Goal: Task Accomplishment & Management: Manage account settings

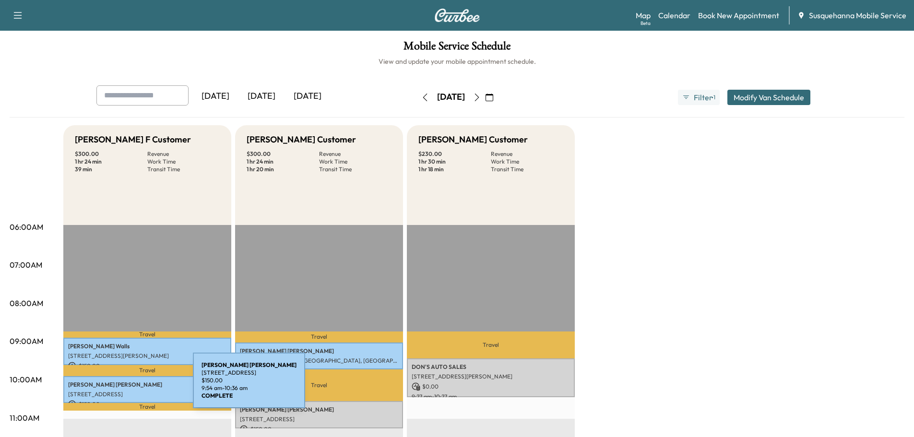
click at [121, 386] on p "[PERSON_NAME]" at bounding box center [147, 385] width 158 height 8
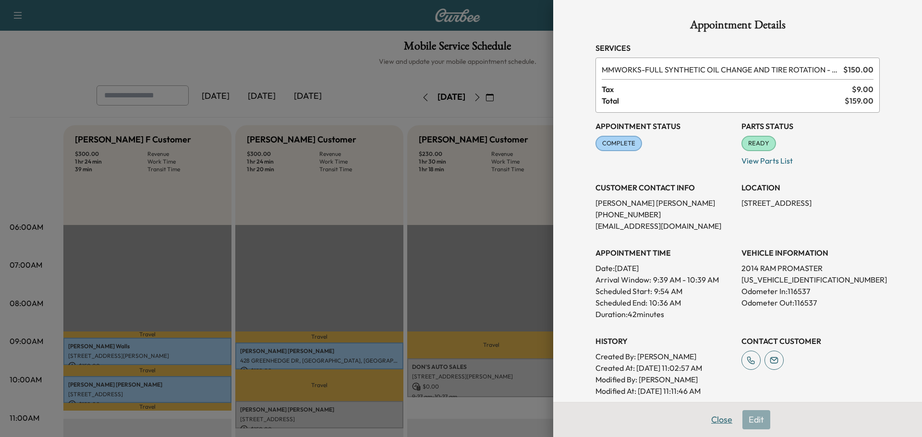
click at [708, 424] on button "Close" at bounding box center [722, 419] width 34 height 19
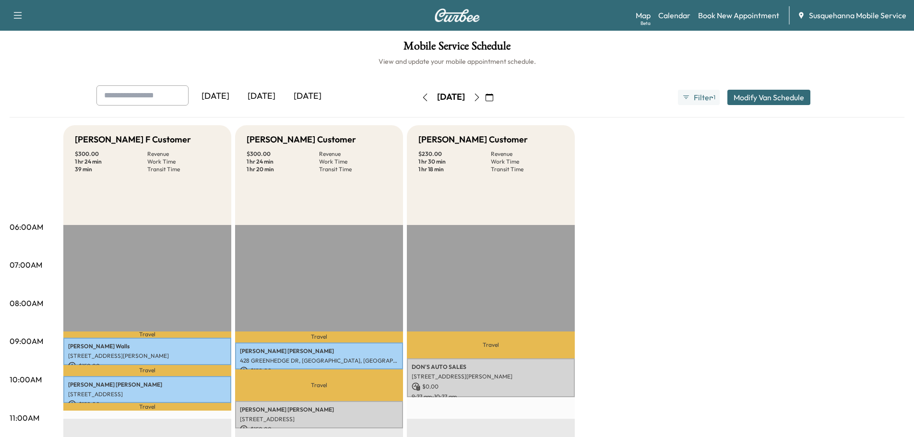
click at [481, 96] on icon "button" at bounding box center [477, 98] width 8 height 8
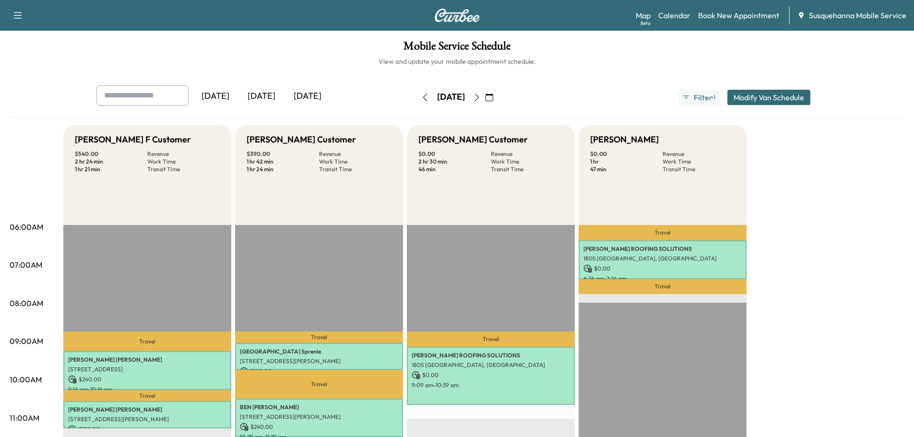
click at [421, 95] on icon "button" at bounding box center [425, 98] width 8 height 8
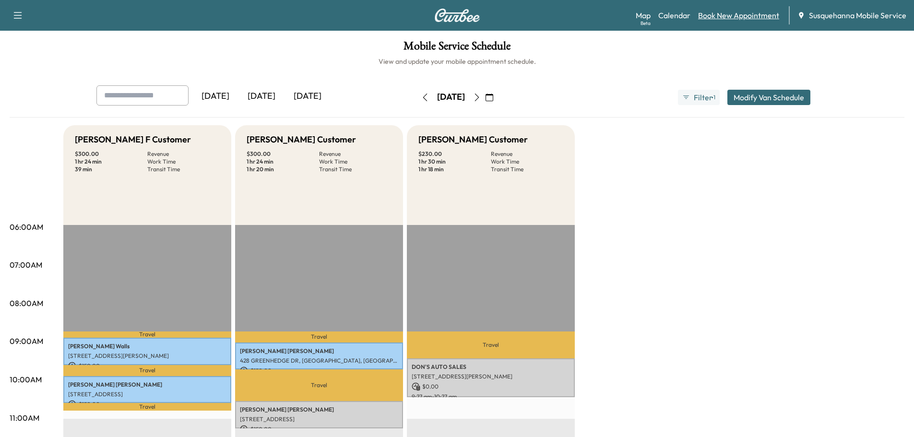
click at [719, 13] on link "Book New Appointment" at bounding box center [738, 16] width 81 height 12
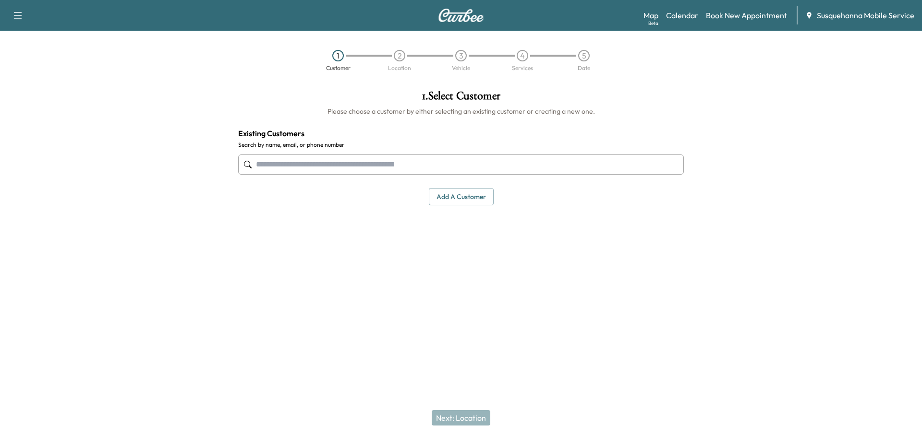
click at [356, 169] on input "text" at bounding box center [460, 165] width 445 height 20
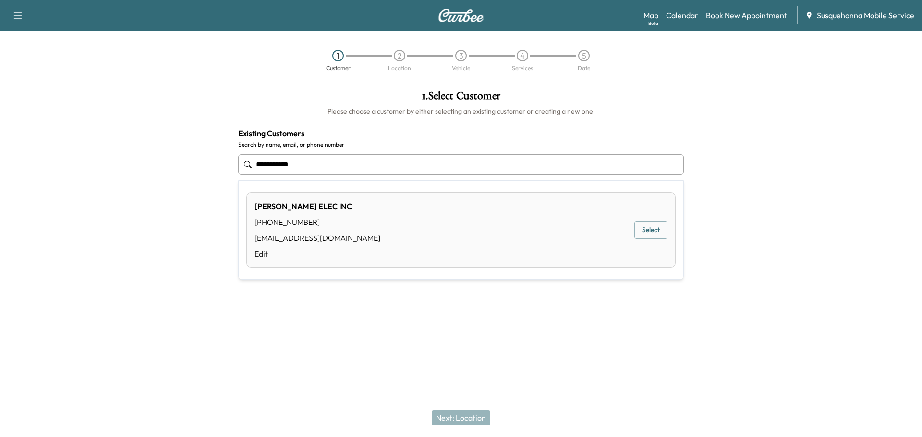
click at [353, 212] on div "[PERSON_NAME] ELEC INC [PHONE_NUMBER] [EMAIL_ADDRESS][DOMAIN_NAME] Edit Select" at bounding box center [460, 229] width 429 height 75
type input "**********"
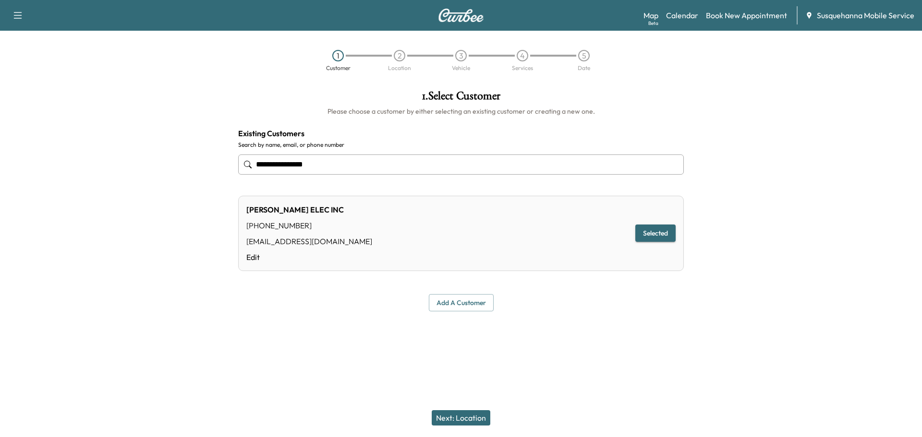
click at [477, 415] on button "Next: Location" at bounding box center [460, 417] width 59 height 15
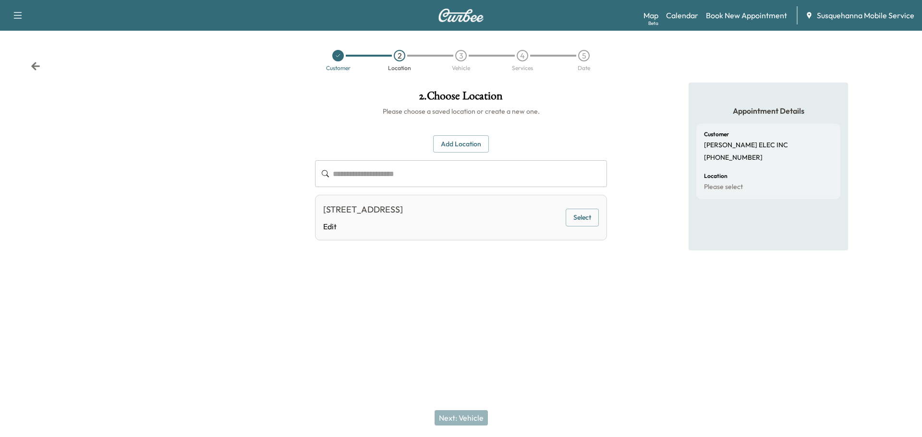
click at [578, 211] on button "Select" at bounding box center [581, 218] width 33 height 18
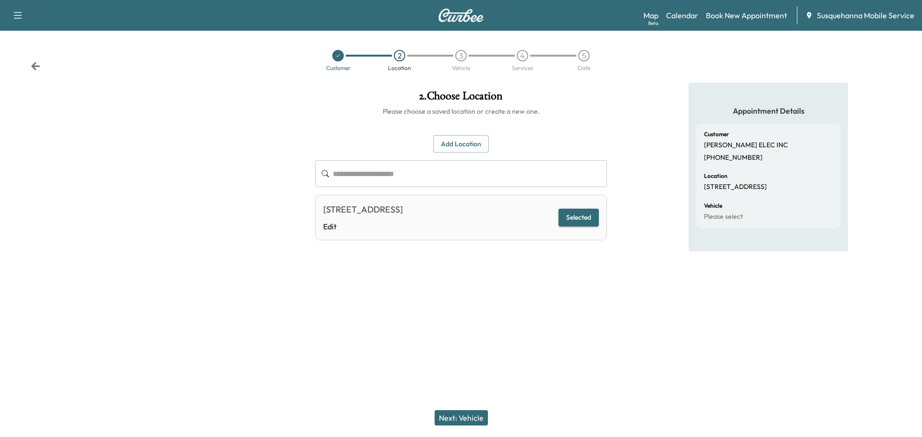
click at [474, 420] on button "Next: Vehicle" at bounding box center [460, 417] width 53 height 15
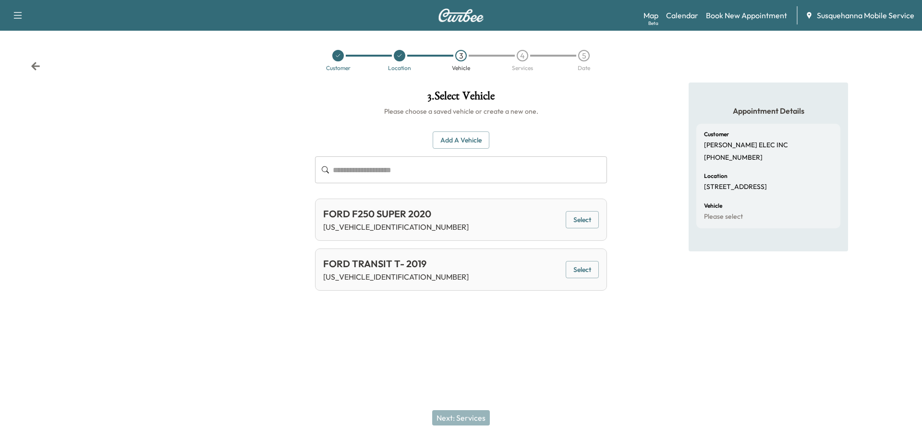
click at [593, 218] on button "Select" at bounding box center [581, 220] width 33 height 18
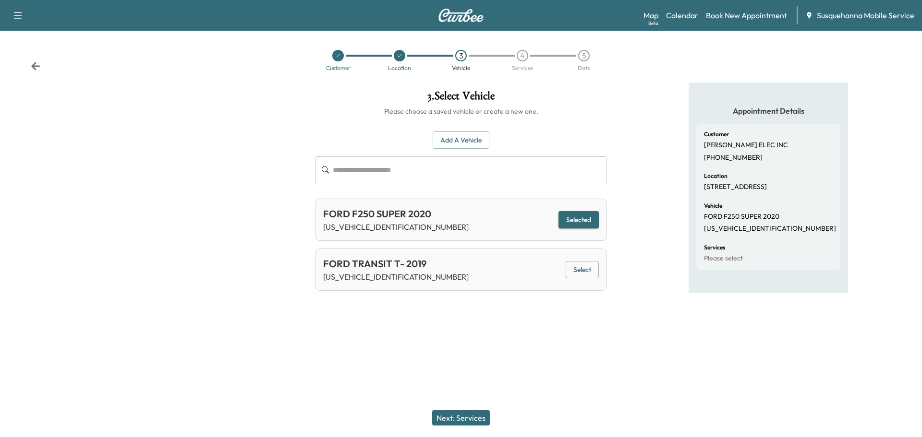
click at [468, 415] on button "Next: Services" at bounding box center [461, 417] width 58 height 15
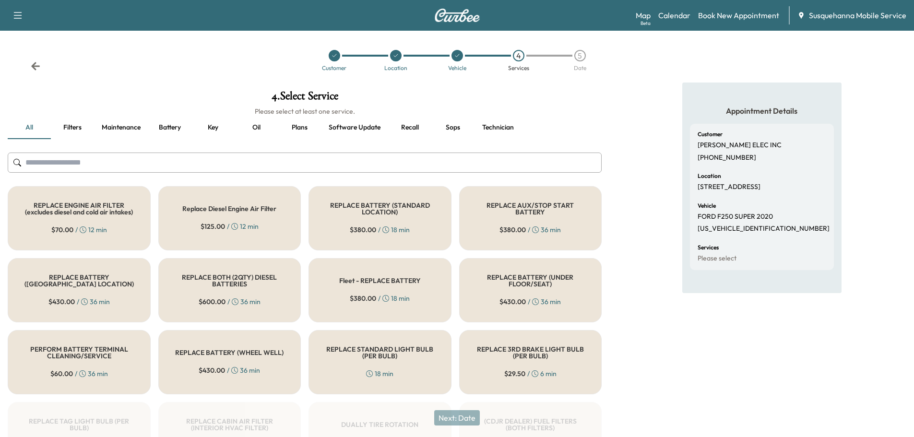
click at [387, 168] on input "text" at bounding box center [305, 163] width 594 height 20
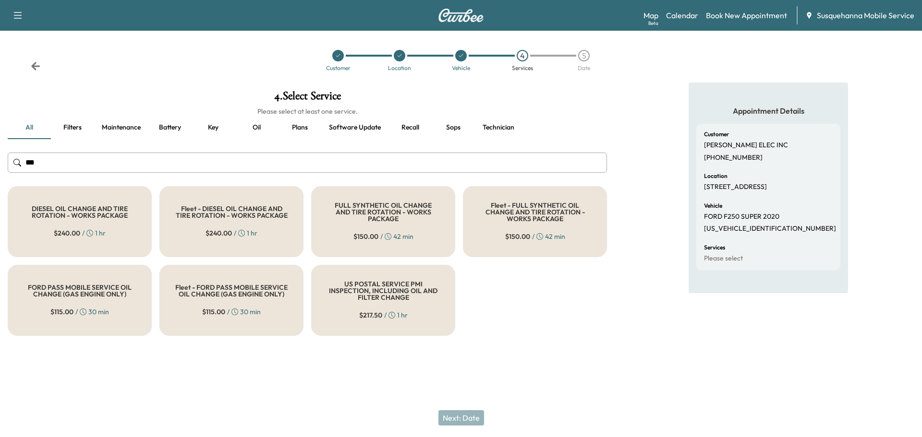
click at [353, 227] on div "FULL SYNTHETIC OIL CHANGE AND TIRE ROTATION - WORKS PACKAGE $ 150.00 / 42 min" at bounding box center [383, 221] width 144 height 71
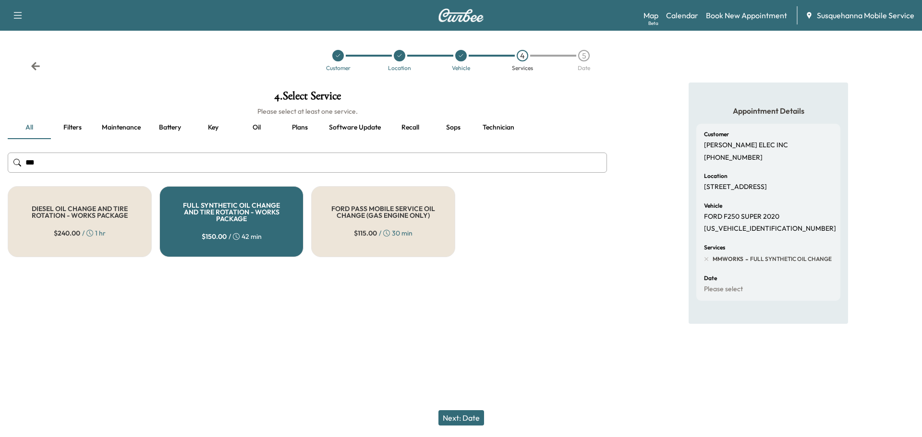
click at [290, 155] on input "***" at bounding box center [307, 163] width 599 height 20
type input "*"
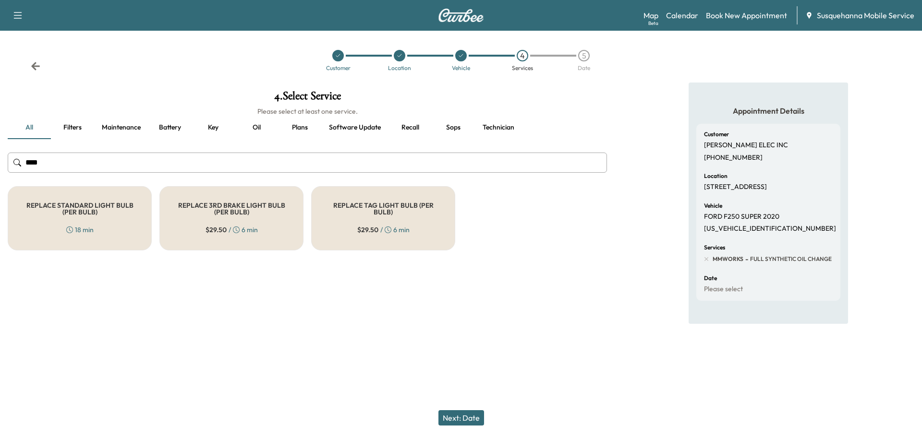
type input "****"
click at [103, 239] on div "REPLACE STANDARD LIGHT BULB (PER BULB) 18 min" at bounding box center [80, 218] width 144 height 64
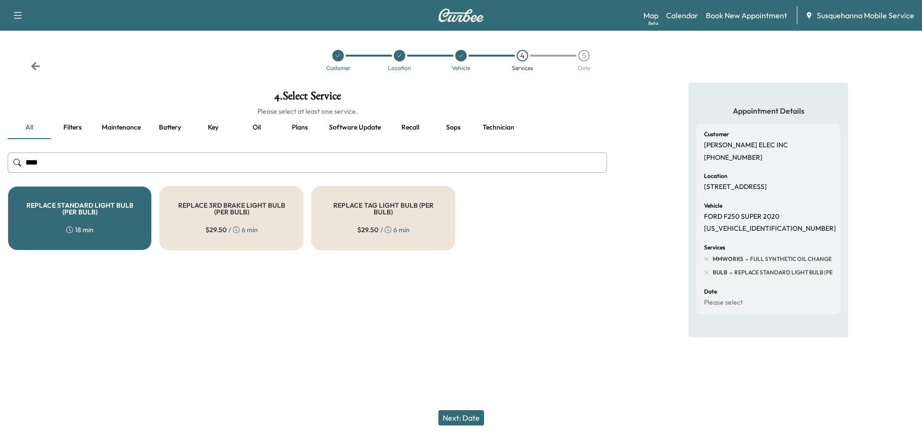
click at [467, 420] on button "Next: Date" at bounding box center [461, 417] width 46 height 15
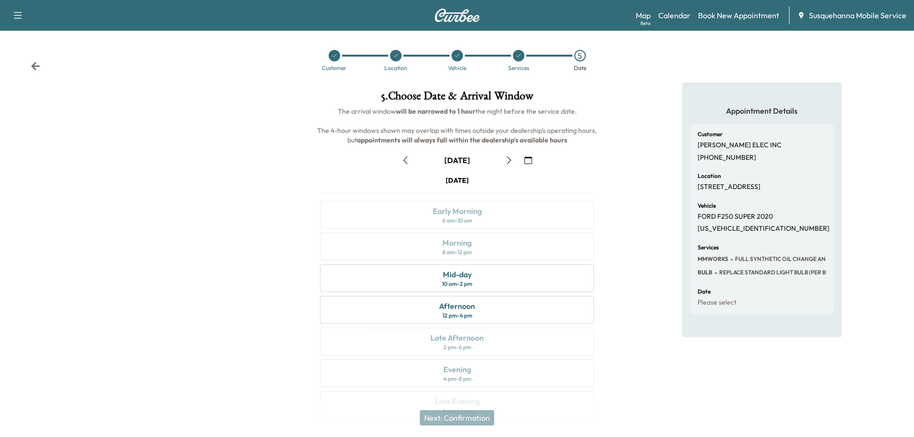
click at [510, 163] on icon "button" at bounding box center [509, 160] width 8 height 8
click at [502, 252] on div "Morning 8 am - 12 pm" at bounding box center [457, 247] width 274 height 28
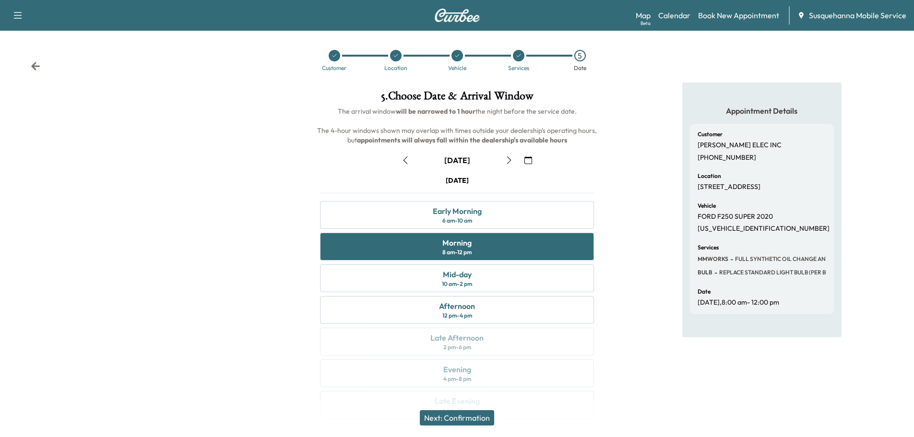
click at [471, 418] on button "Next: Confirmation" at bounding box center [457, 417] width 74 height 15
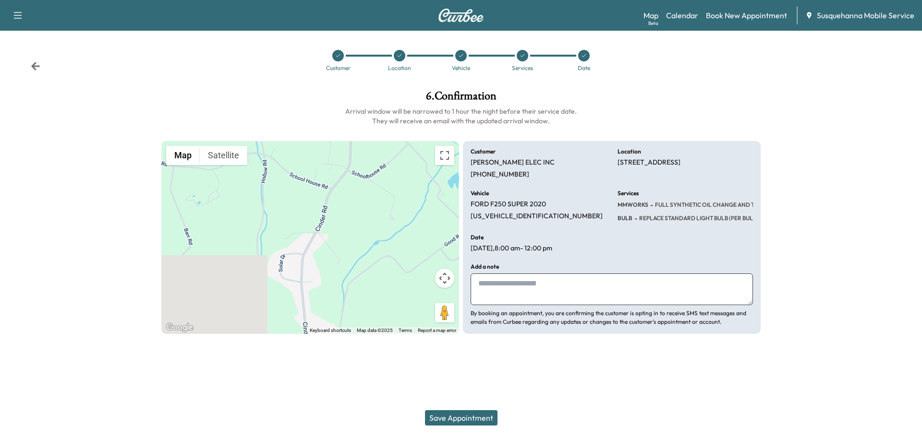
click at [578, 306] on div "Add a note By booking an appointment, you are confirming the customer is opting…" at bounding box center [611, 295] width 282 height 62
click at [580, 299] on textarea at bounding box center [611, 290] width 282 height 32
type textarea "**********"
click at [480, 422] on button "Save Appointment" at bounding box center [461, 417] width 72 height 15
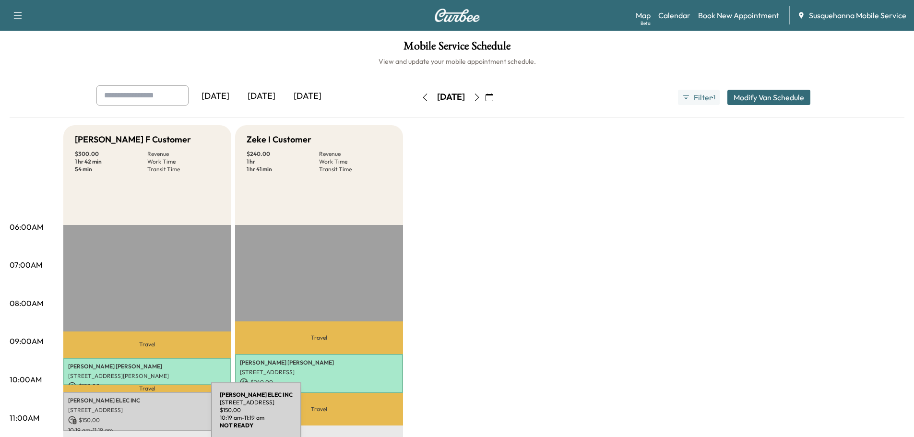
click at [139, 418] on p "$ 150.00" at bounding box center [147, 420] width 158 height 9
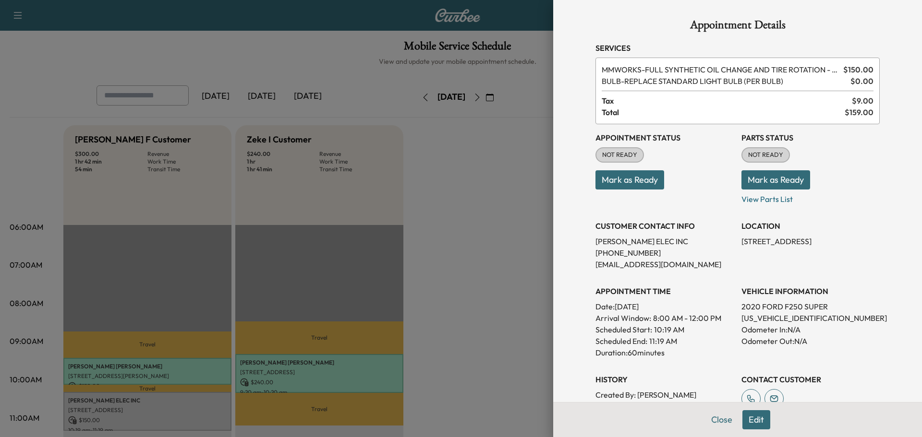
click at [774, 176] on button "Mark as Ready" at bounding box center [775, 179] width 69 height 19
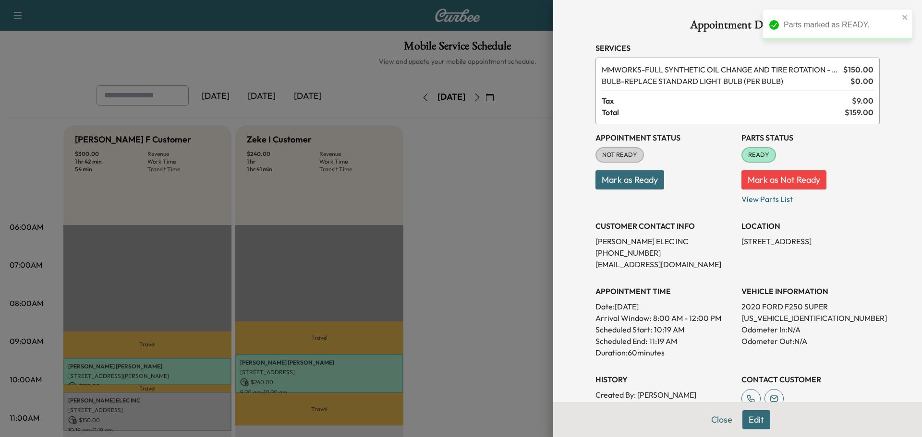
click at [656, 175] on button "Mark as Ready" at bounding box center [629, 179] width 69 height 19
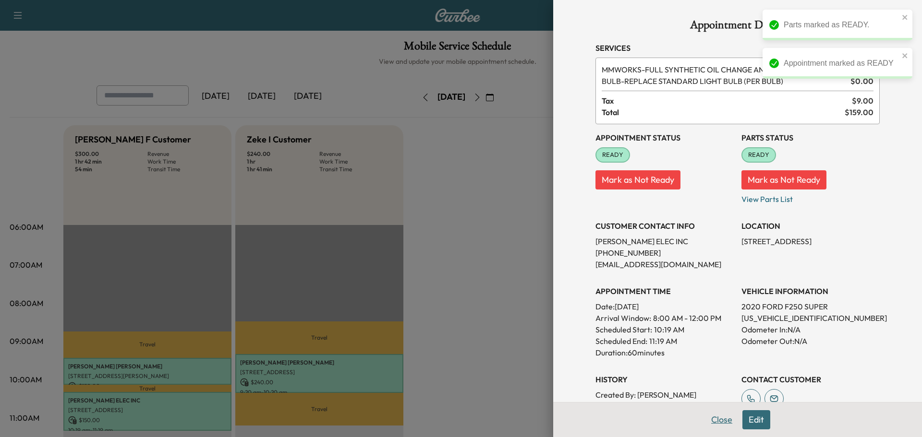
click at [716, 417] on button "Close" at bounding box center [722, 419] width 34 height 19
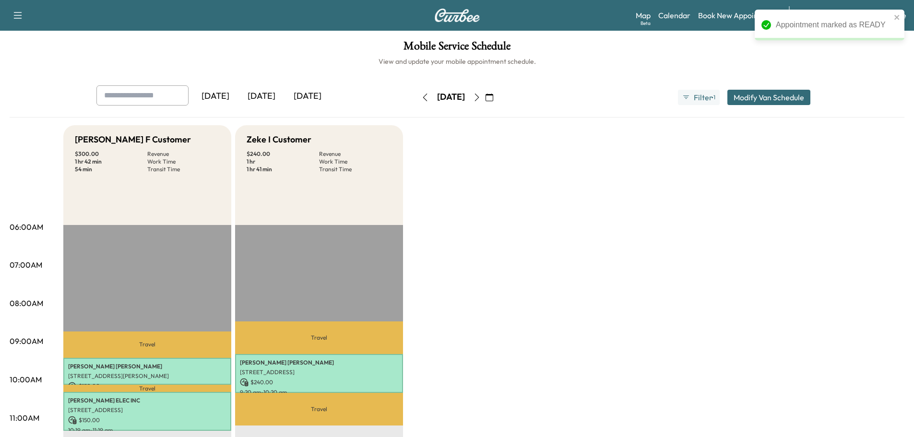
click at [421, 101] on icon "button" at bounding box center [425, 98] width 8 height 8
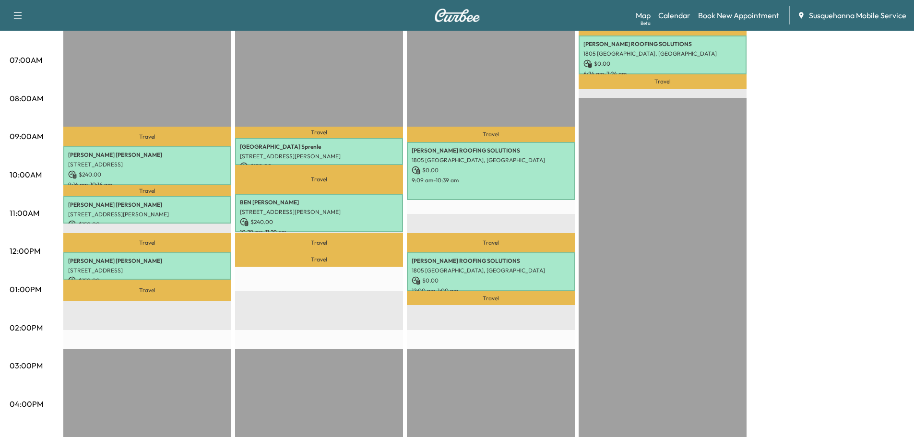
scroll to position [51, 0]
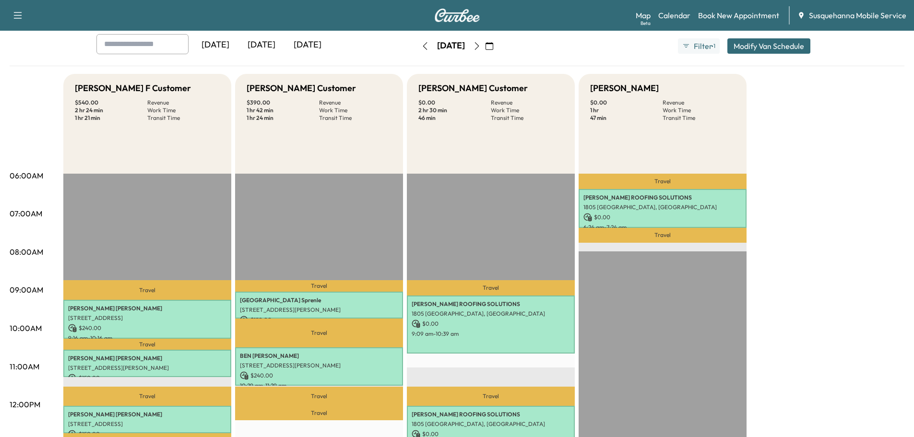
click at [417, 51] on button "button" at bounding box center [425, 45] width 16 height 15
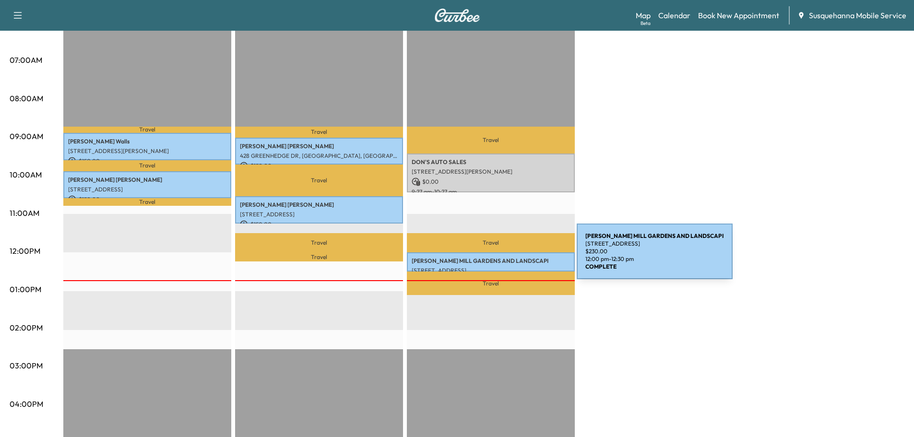
scroll to position [102, 0]
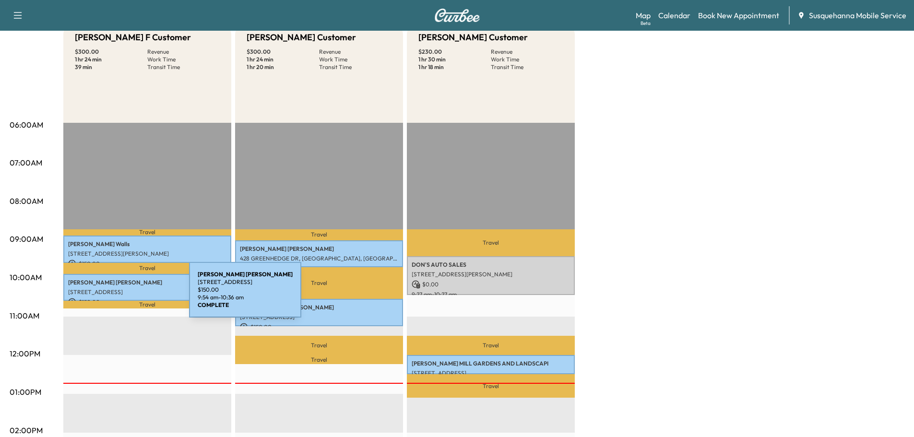
click at [117, 298] on p "$ 150.00" at bounding box center [147, 302] width 158 height 9
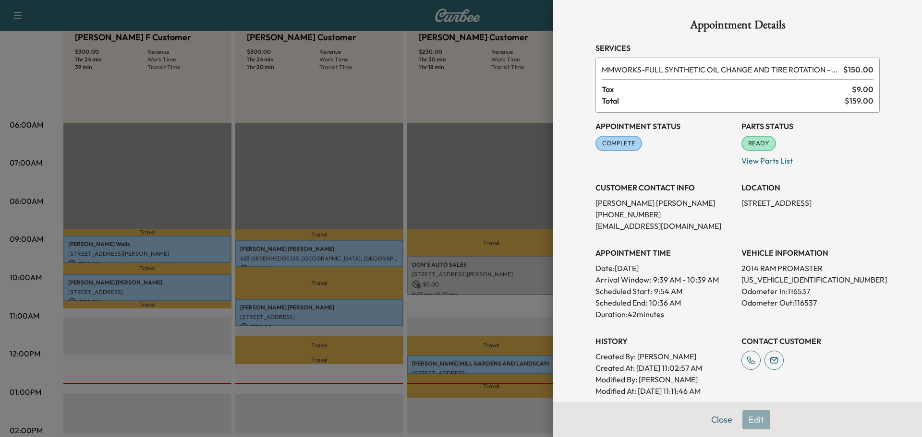
click at [708, 421] on button "Close" at bounding box center [722, 419] width 34 height 19
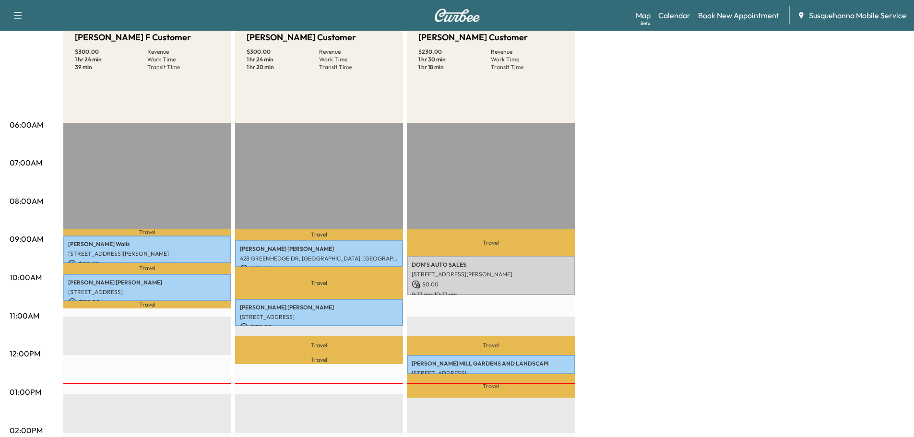
click at [345, 317] on p "[STREET_ADDRESS]" at bounding box center [319, 317] width 158 height 8
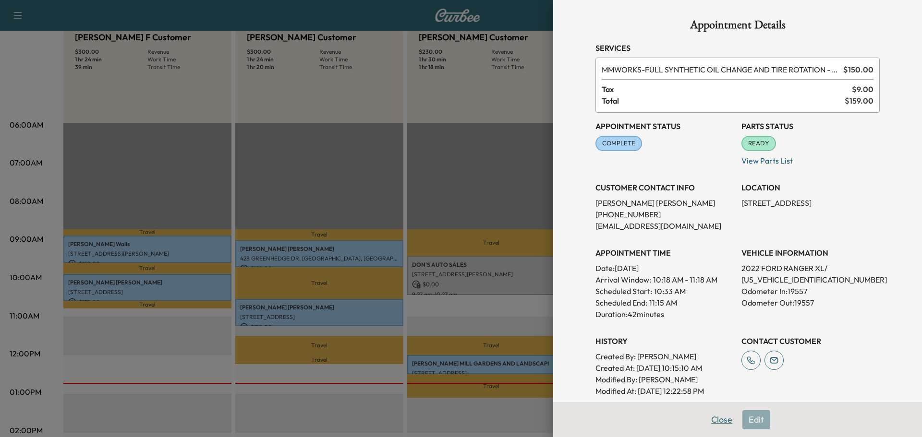
click at [709, 418] on button "Close" at bounding box center [722, 419] width 34 height 19
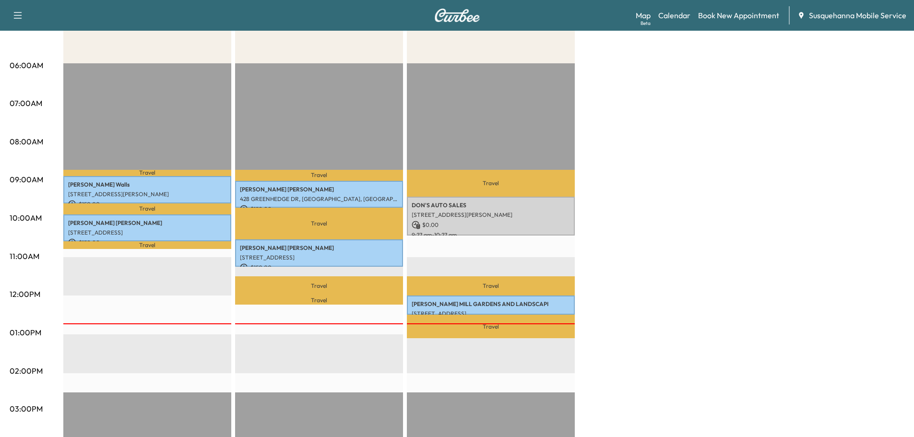
scroll to position [0, 0]
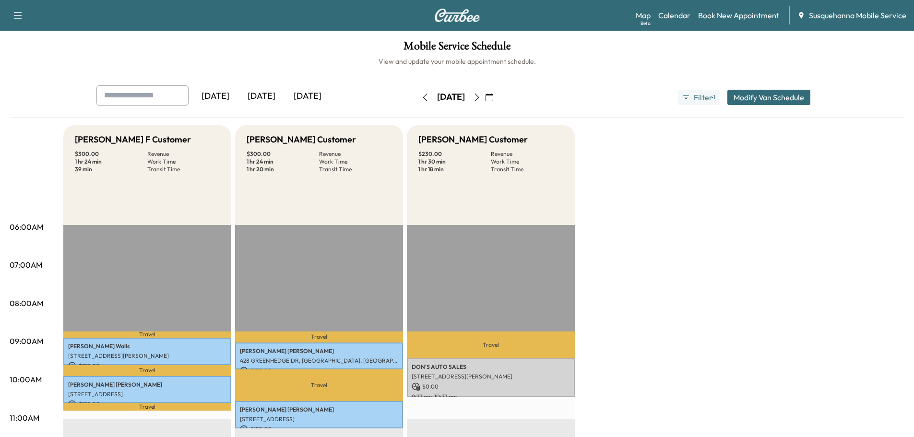
click at [498, 88] on div "[DATE] September 2025 S M T W T F S 31 1 2 3 4 5 6 7 8 9 10 11 12 13 14 15 16 1…" at bounding box center [457, 97] width 81 height 31
click at [481, 96] on icon "button" at bounding box center [477, 98] width 8 height 8
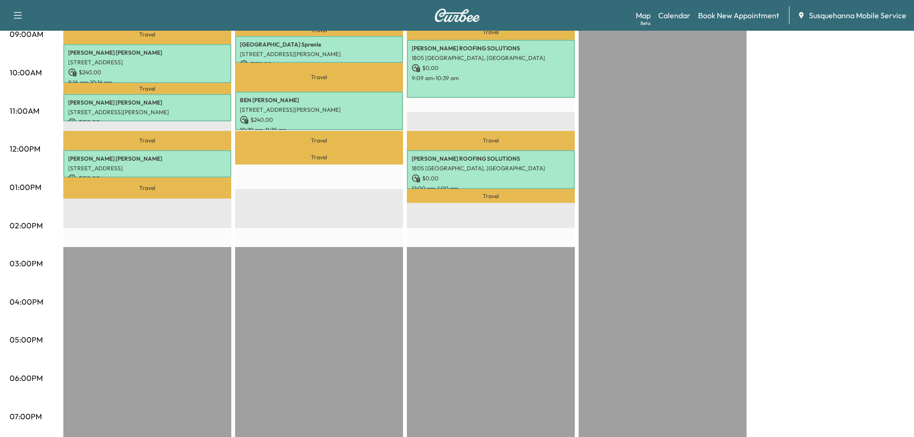
scroll to position [154, 0]
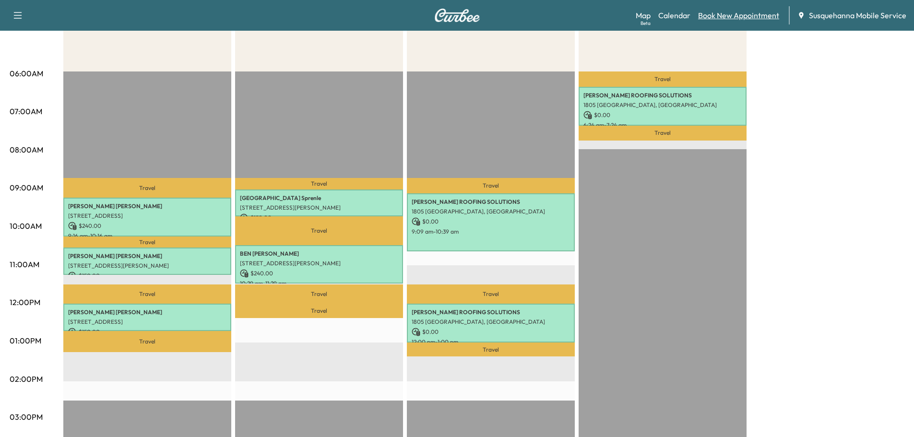
click at [706, 16] on link "Book New Appointment" at bounding box center [738, 16] width 81 height 12
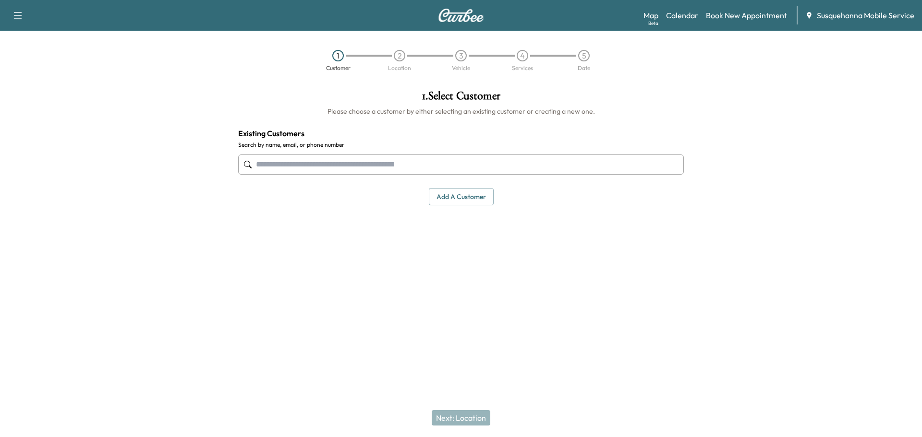
click at [687, 22] on div "Map Beta Calendar Book New Appointment Susquehanna Mobile Service" at bounding box center [778, 15] width 271 height 18
click at [687, 18] on link "Calendar" at bounding box center [682, 16] width 32 height 12
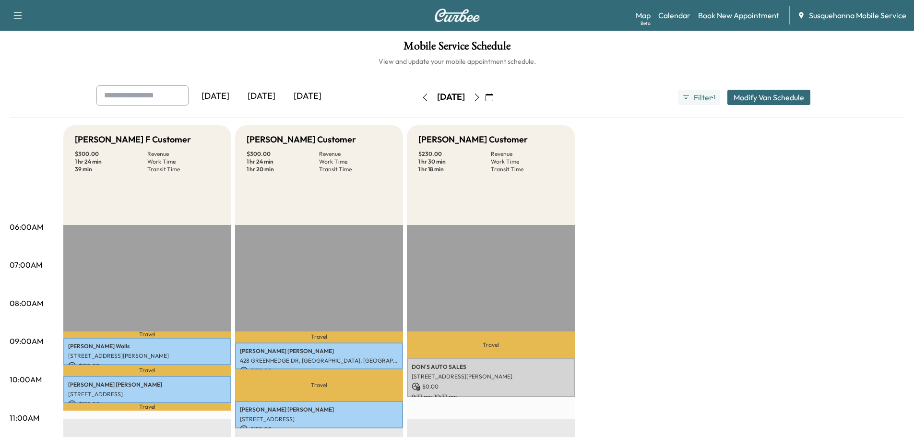
click at [481, 101] on icon "button" at bounding box center [477, 98] width 8 height 8
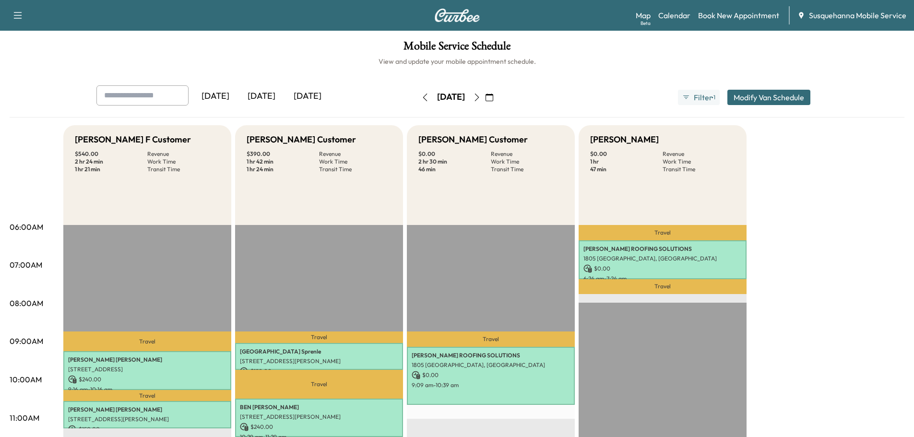
click at [481, 100] on icon "button" at bounding box center [477, 98] width 8 height 8
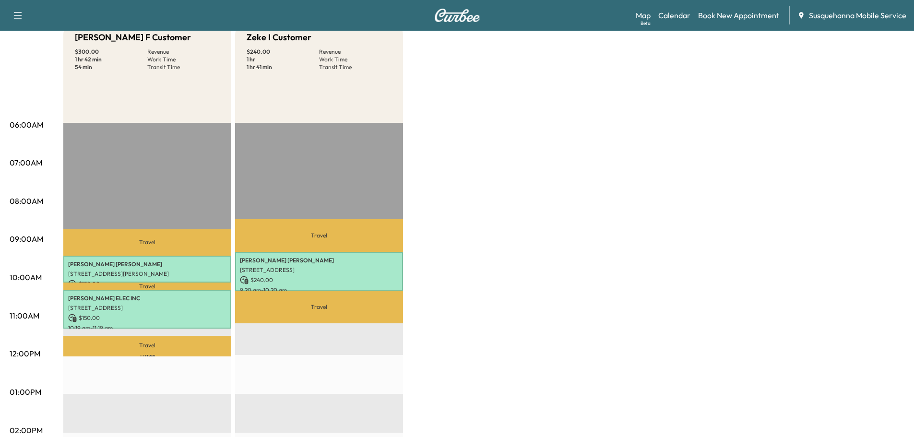
scroll to position [154, 0]
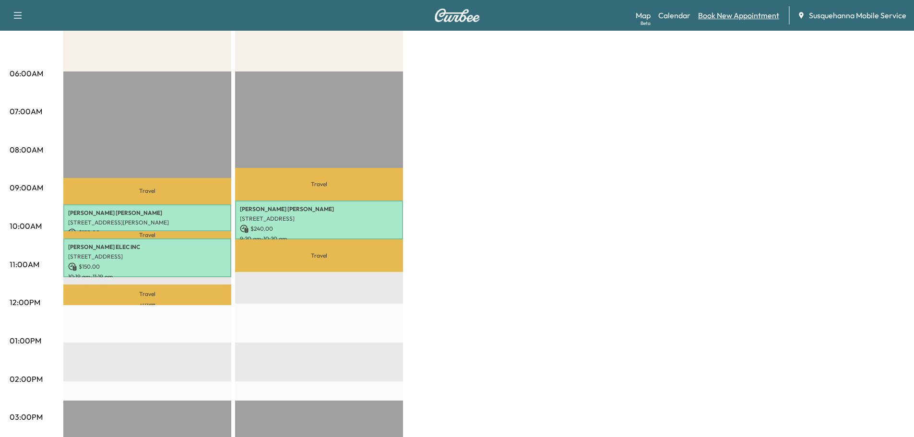
click at [738, 17] on link "Book New Appointment" at bounding box center [738, 16] width 81 height 12
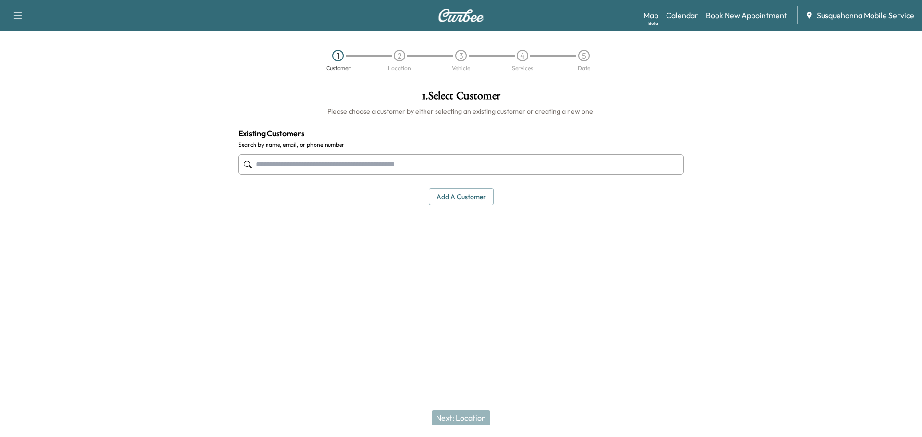
click at [416, 165] on input "text" at bounding box center [460, 165] width 445 height 20
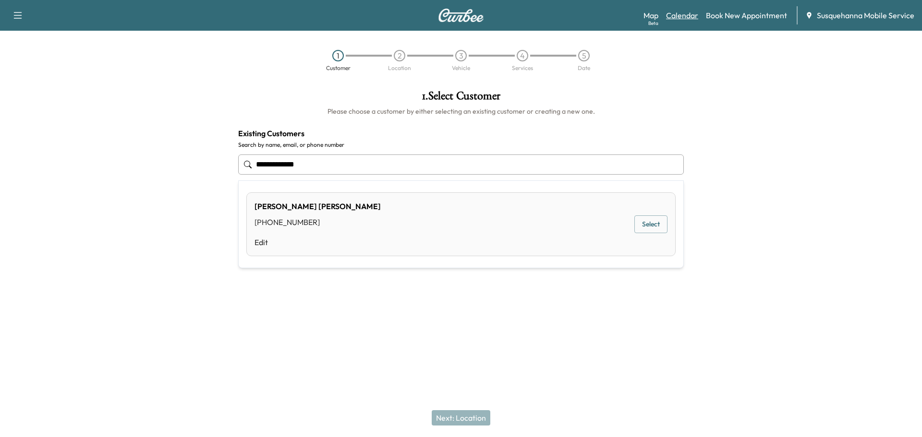
type input "**********"
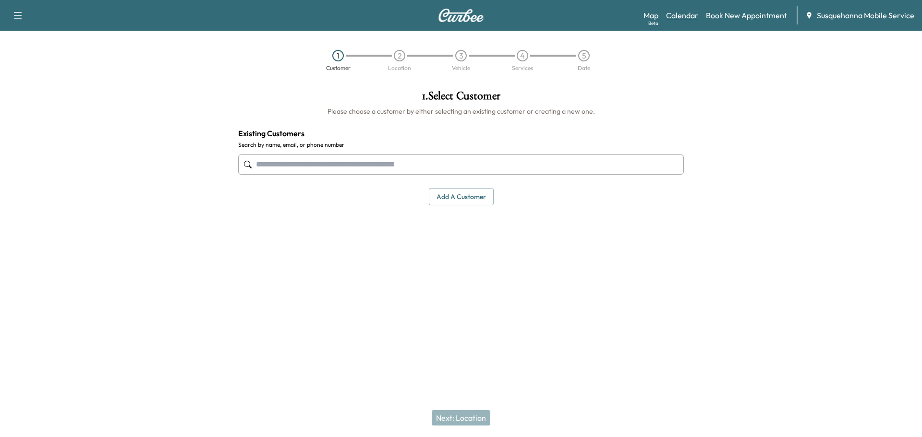
click at [683, 16] on link "Calendar" at bounding box center [682, 16] width 32 height 12
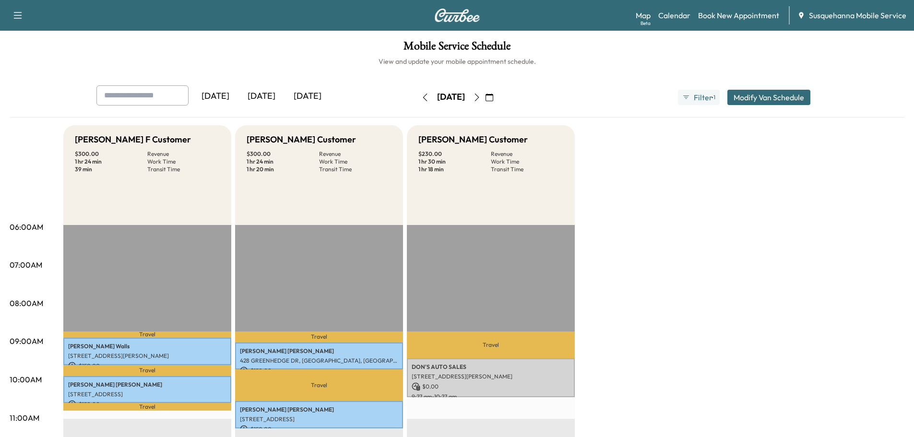
click at [485, 101] on button "button" at bounding box center [477, 97] width 16 height 15
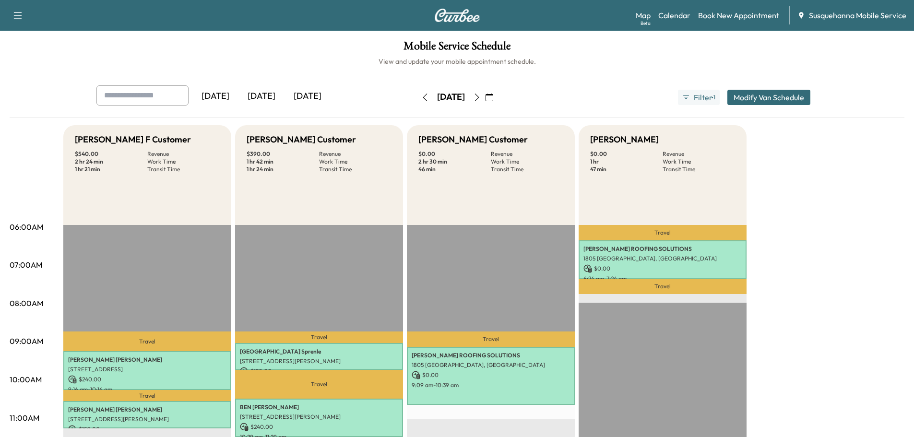
click at [485, 105] on button "button" at bounding box center [477, 97] width 16 height 15
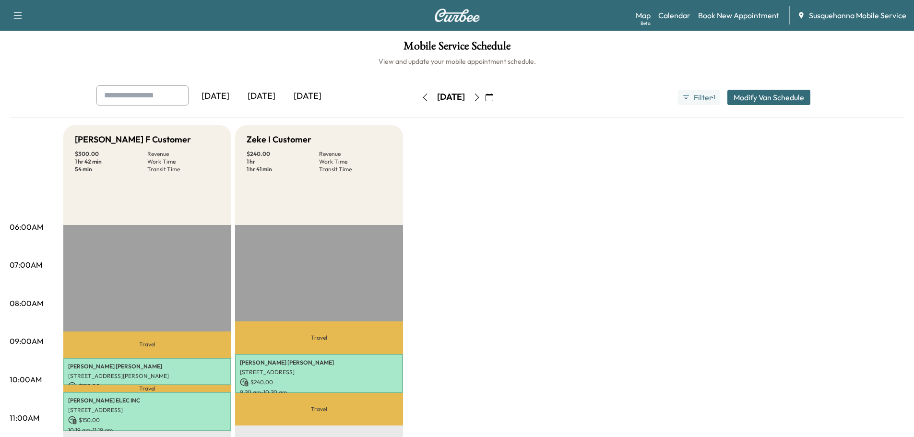
scroll to position [51, 0]
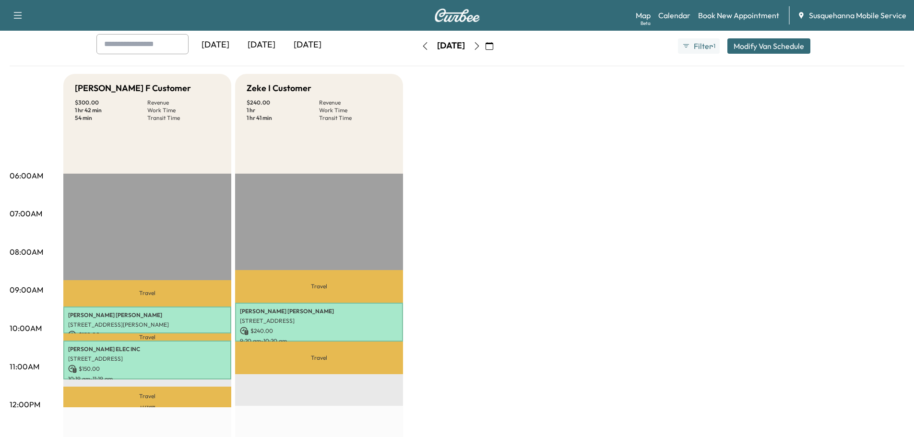
click at [778, 50] on button "Modify Van Schedule" at bounding box center [769, 45] width 83 height 15
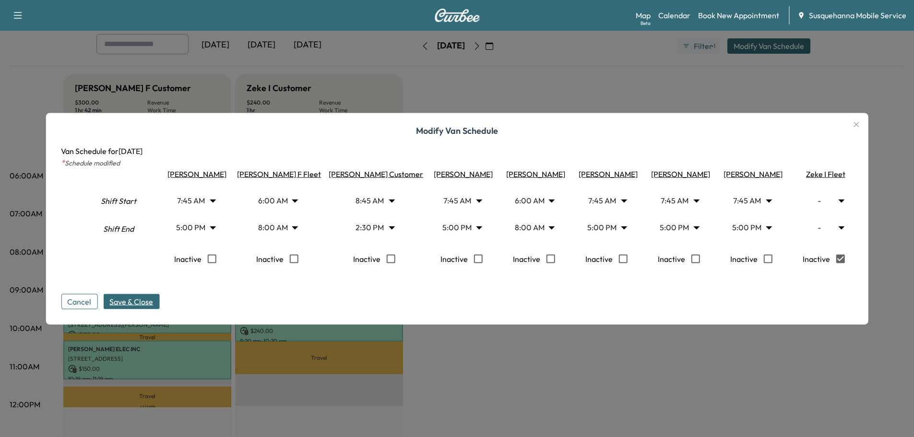
click at [148, 306] on span "Save & Close" at bounding box center [131, 302] width 44 height 12
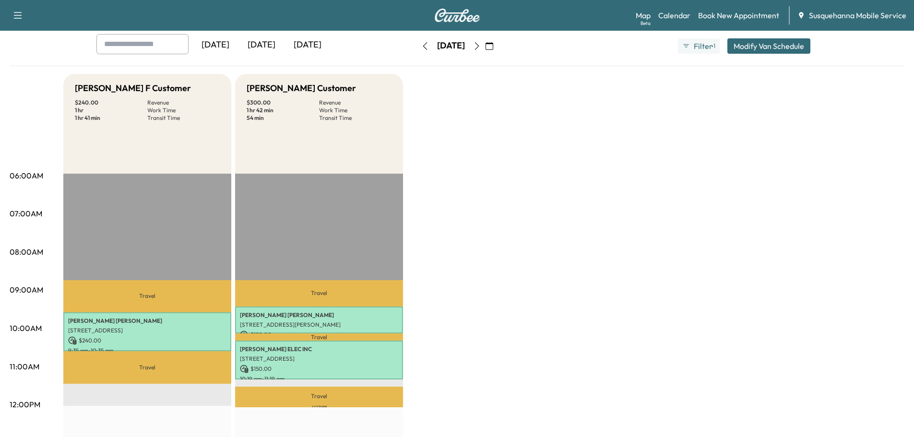
click at [421, 46] on icon "button" at bounding box center [425, 46] width 8 height 8
